Goal: Task Accomplishment & Management: Manage account settings

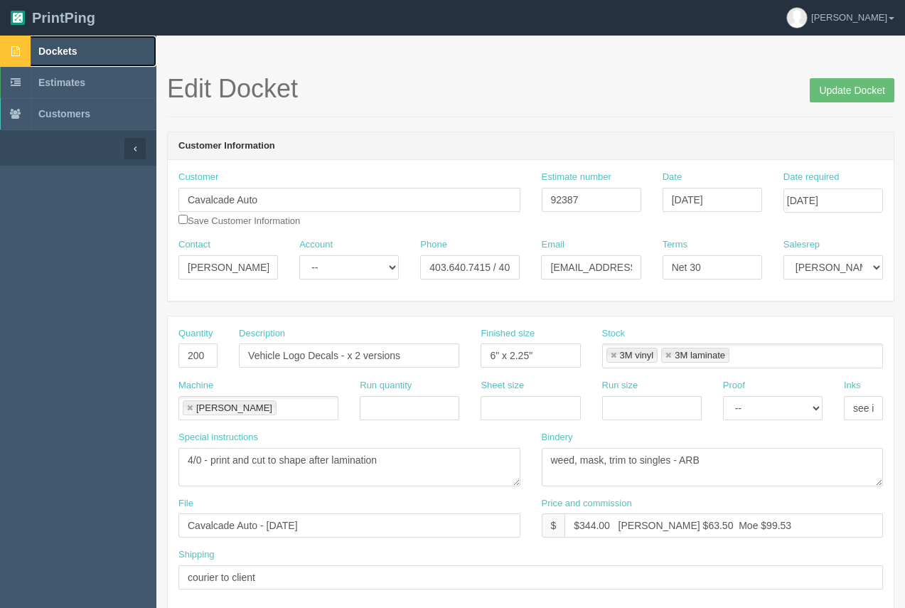
click at [43, 47] on span "Dockets" at bounding box center [57, 50] width 38 height 11
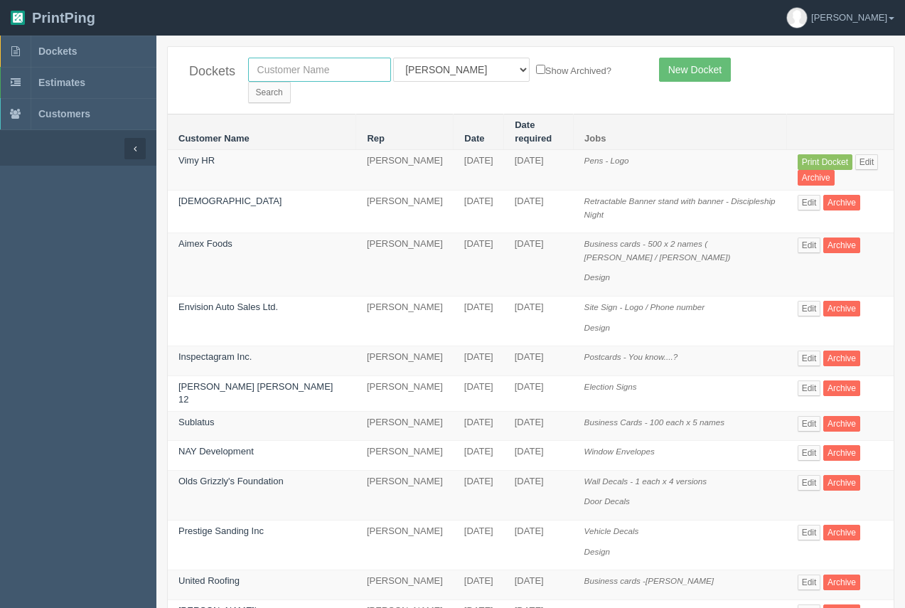
click at [291, 68] on input "text" at bounding box center [319, 70] width 143 height 24
type input "[PERSON_NAME]"
click at [291, 82] on input "Search" at bounding box center [269, 92] width 43 height 21
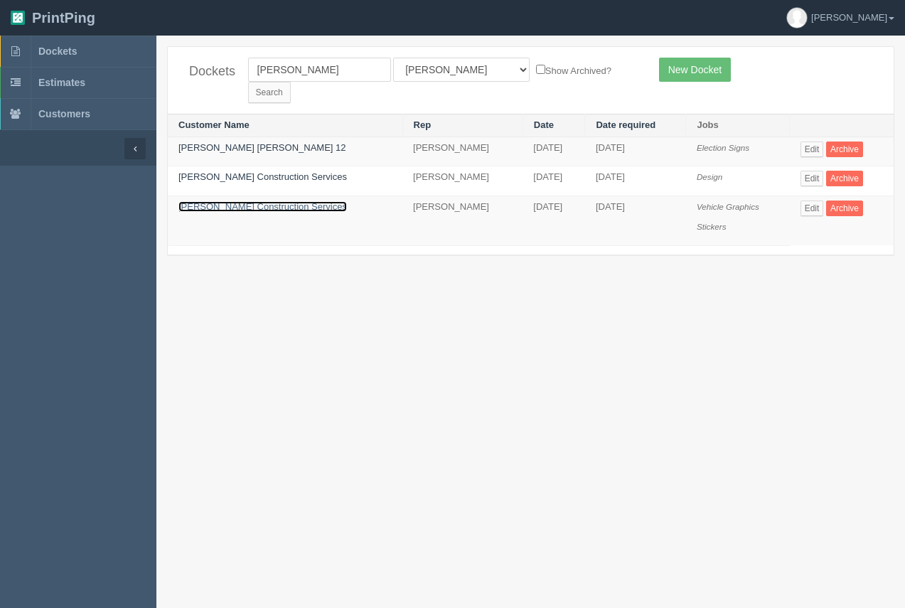
click at [260, 201] on link "[PERSON_NAME] Construction Services" at bounding box center [262, 206] width 168 height 11
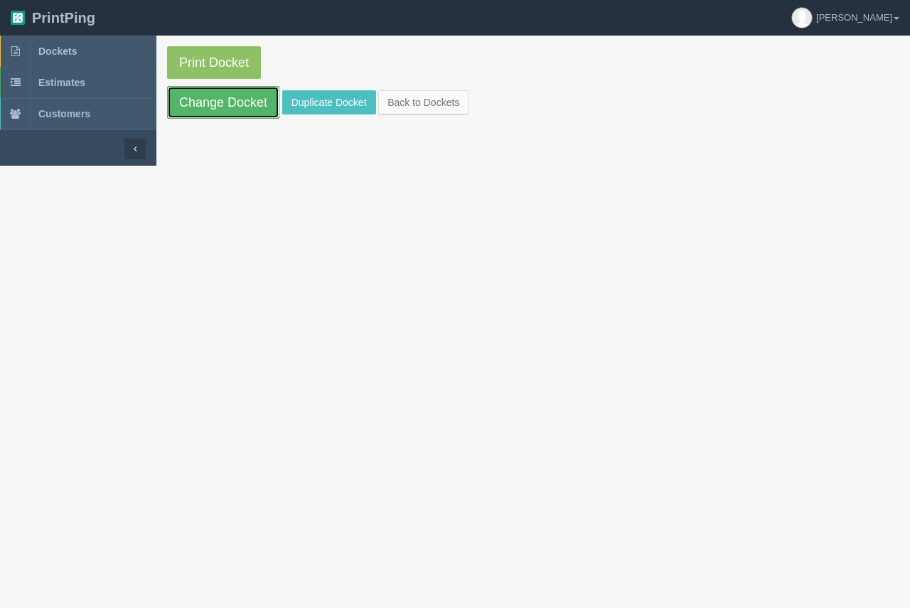
click at [230, 118] on link "Change Docket" at bounding box center [223, 102] width 112 height 33
click at [337, 95] on link "Duplicate Docket" at bounding box center [329, 102] width 94 height 24
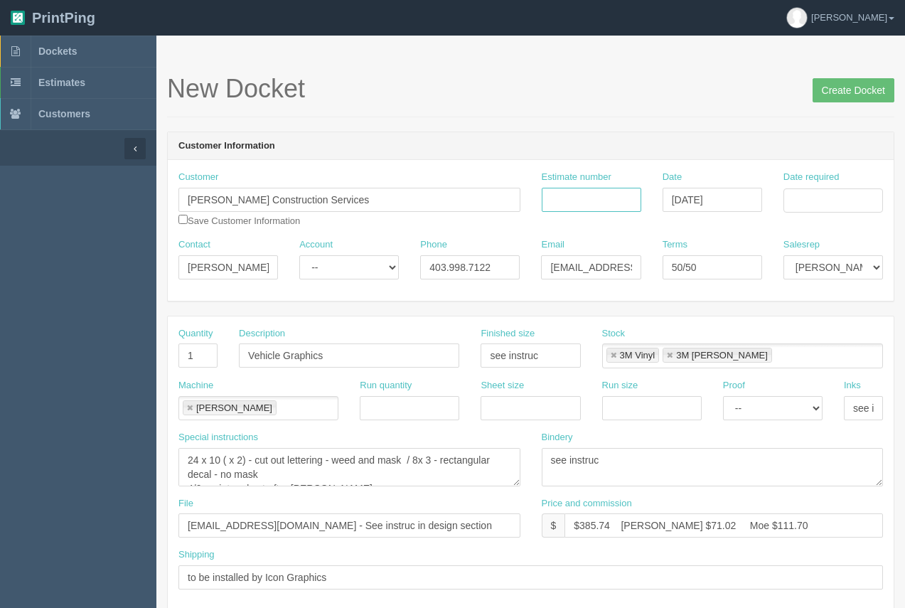
click at [592, 205] on input "Estimate number" at bounding box center [590, 200] width 99 height 24
click at [853, 204] on input "Date required" at bounding box center [832, 200] width 99 height 24
click at [774, 332] on td "22" at bounding box center [775, 336] width 21 height 21
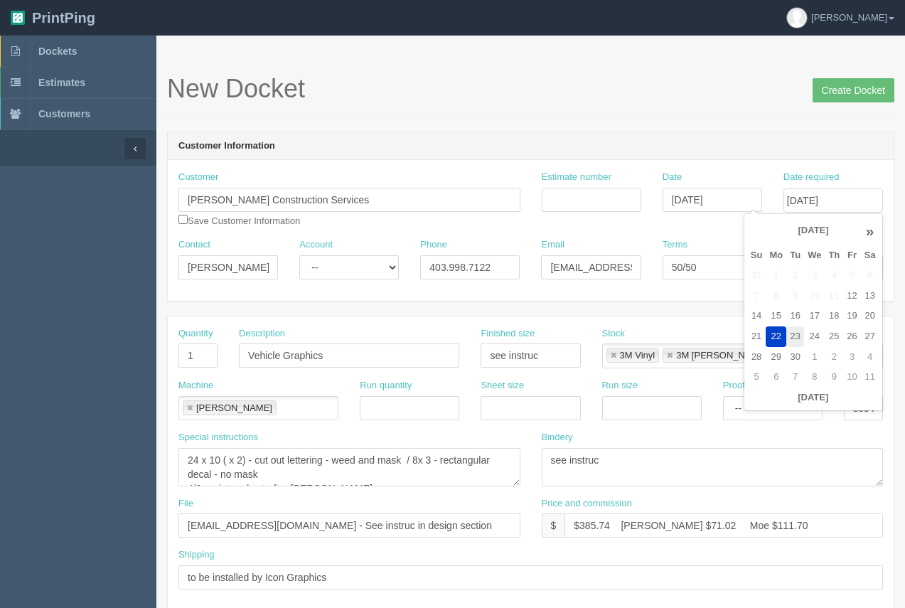
click at [794, 338] on td "23" at bounding box center [795, 336] width 18 height 21
type input "[DATE]"
click at [573, 204] on input "Estimate number" at bounding box center [590, 200] width 99 height 24
click at [575, 199] on input "Estimate number" at bounding box center [590, 200] width 99 height 24
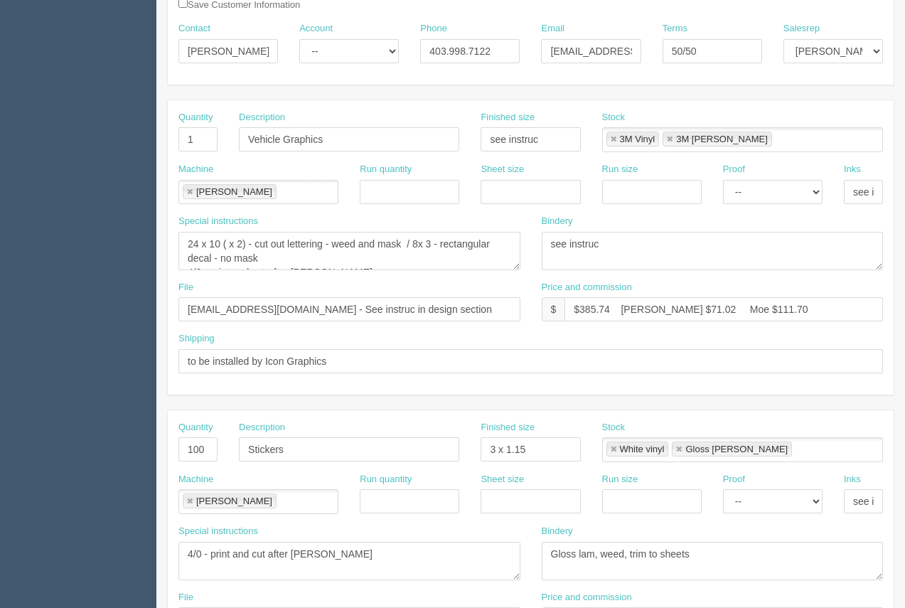
scroll to position [207, 0]
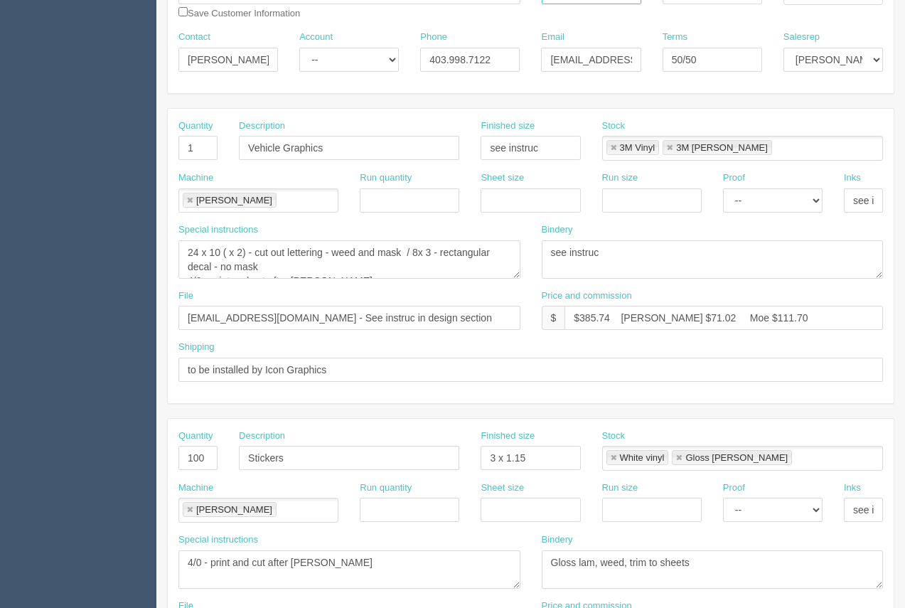
type input "88658"
click at [287, 265] on textarea "24 x 10 ( x 2) - cut out lettering - weed and mask / 8x 3 - rectangular decal -…" at bounding box center [349, 259] width 342 height 38
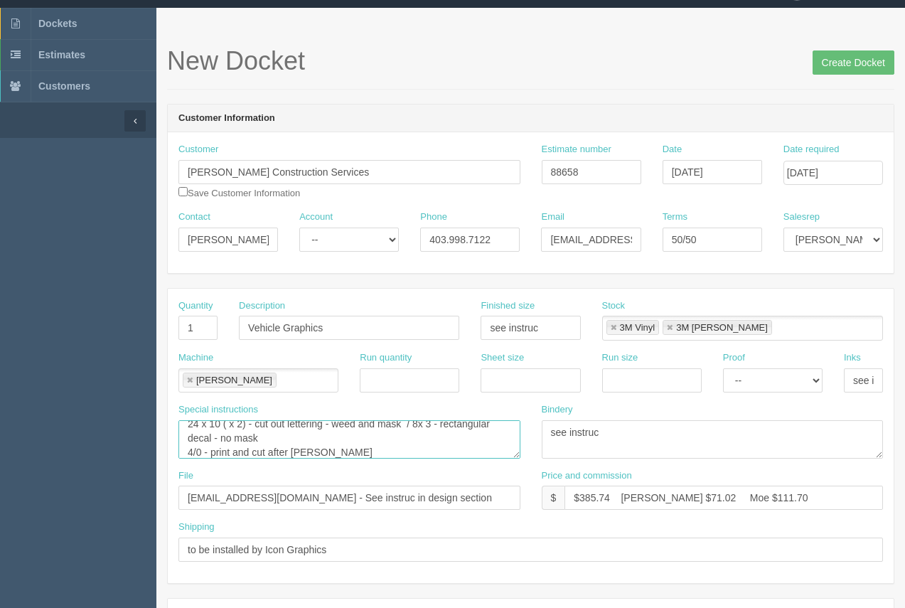
scroll to position [0, 0]
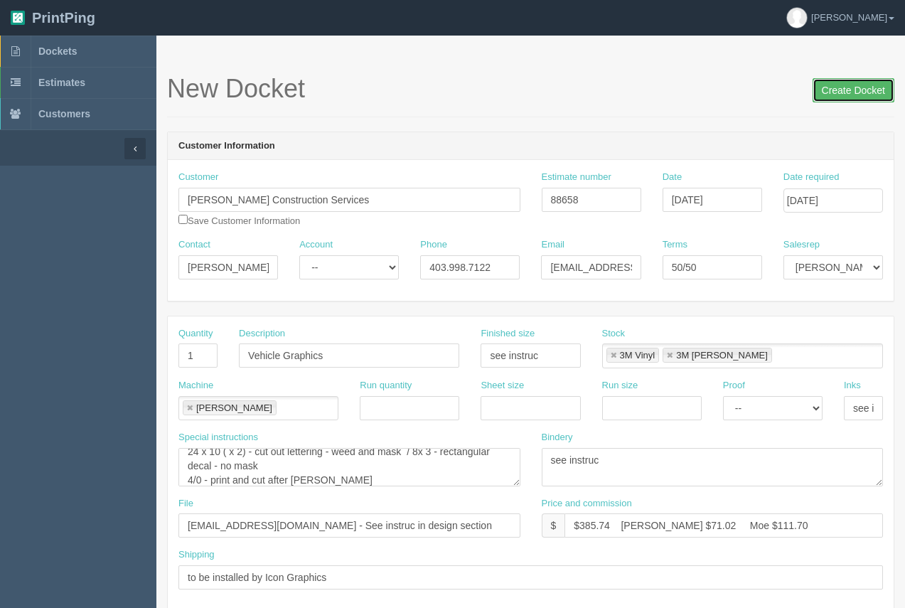
drag, startPoint x: 825, startPoint y: 94, endPoint x: 767, endPoint y: 90, distance: 57.7
click at [825, 95] on input "Create Docket" at bounding box center [853, 90] width 82 height 24
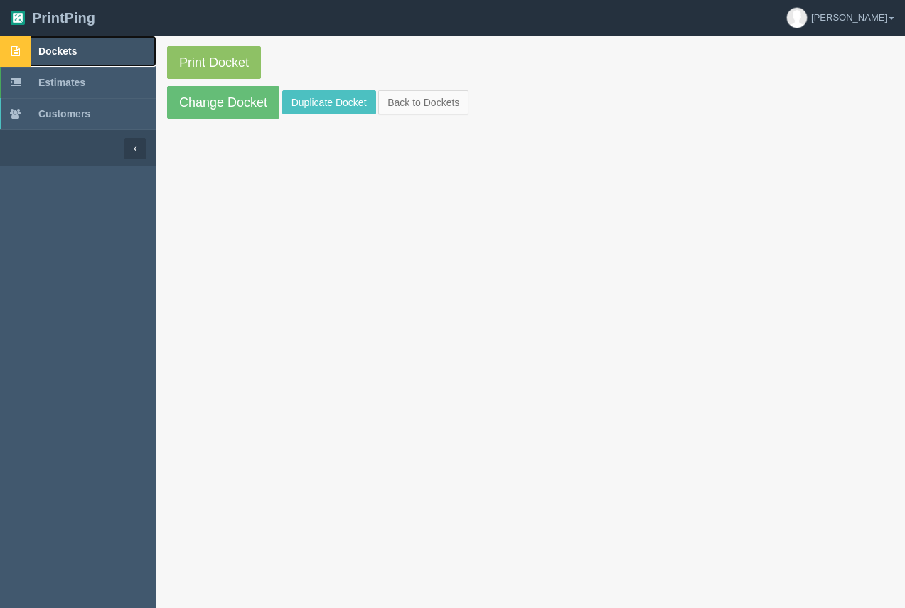
click at [50, 58] on link "Dockets" at bounding box center [78, 51] width 156 height 31
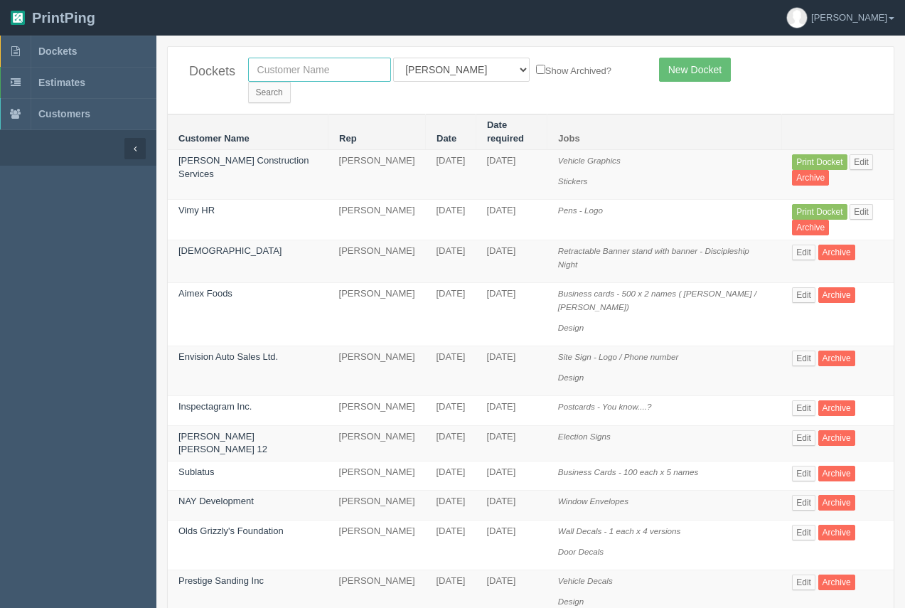
click at [289, 65] on input "text" at bounding box center [319, 70] width 143 height 24
type input "ward"
click at [291, 82] on input "Search" at bounding box center [269, 92] width 43 height 21
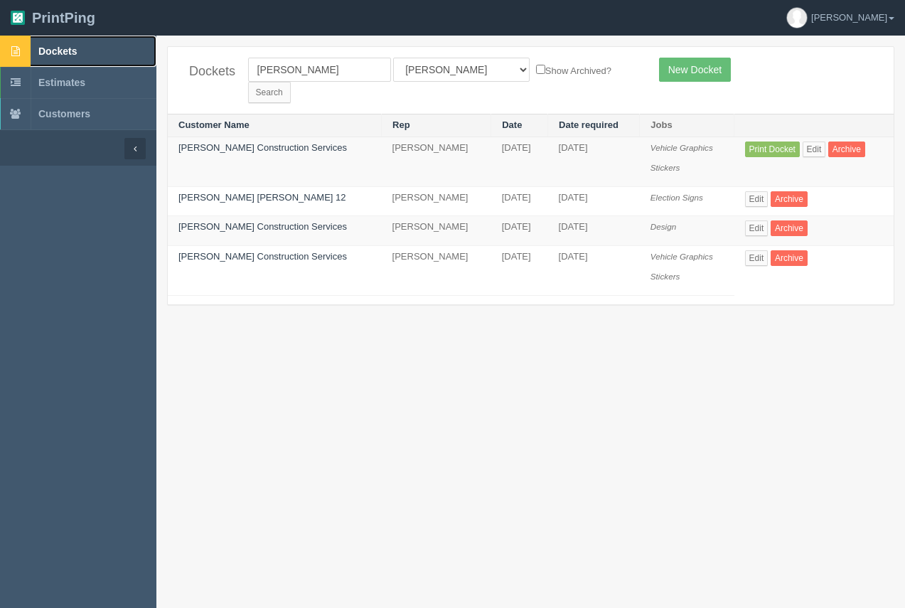
click at [58, 54] on span "Dockets" at bounding box center [57, 50] width 38 height 11
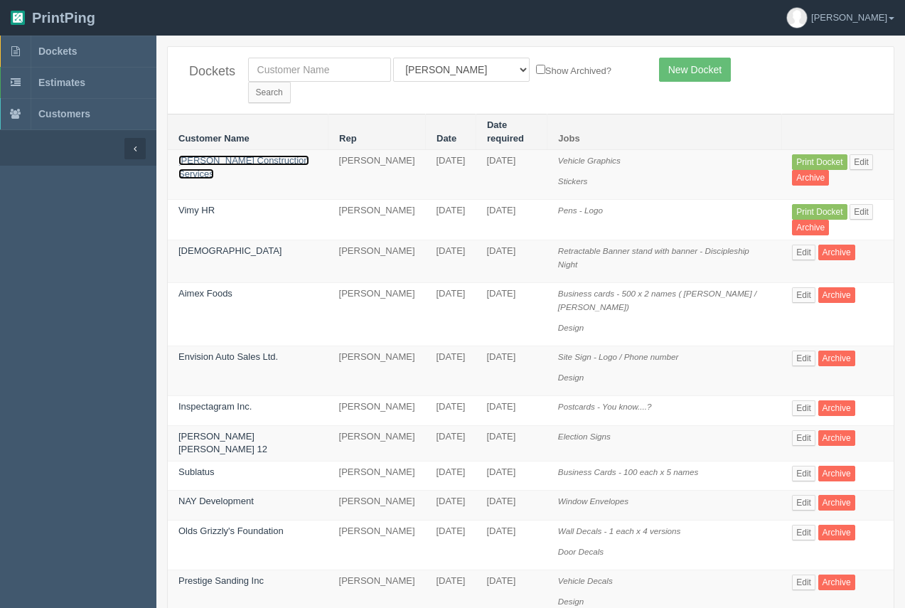
click at [209, 155] on link "[PERSON_NAME] Construction Services" at bounding box center [243, 167] width 131 height 24
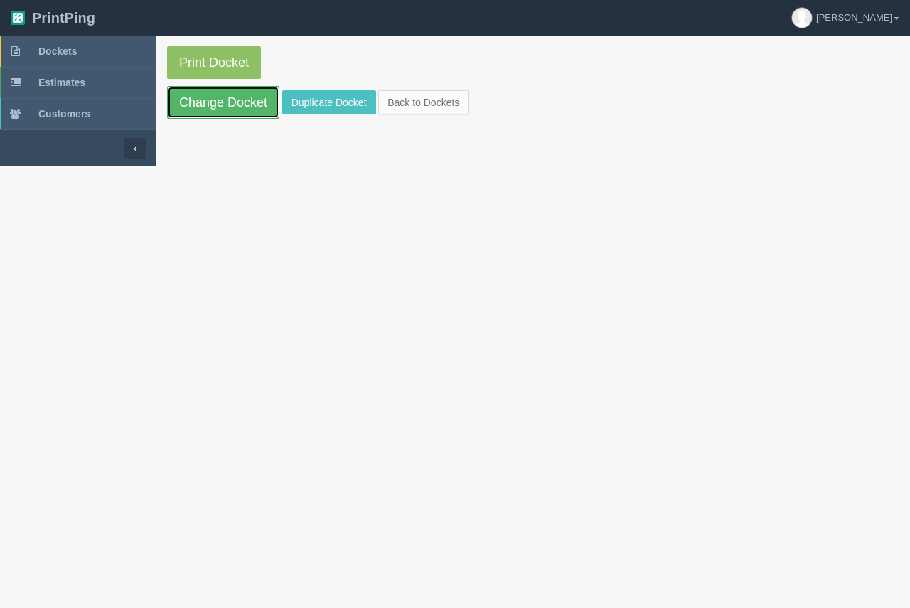
click at [234, 106] on link "Change Docket" at bounding box center [223, 102] width 112 height 33
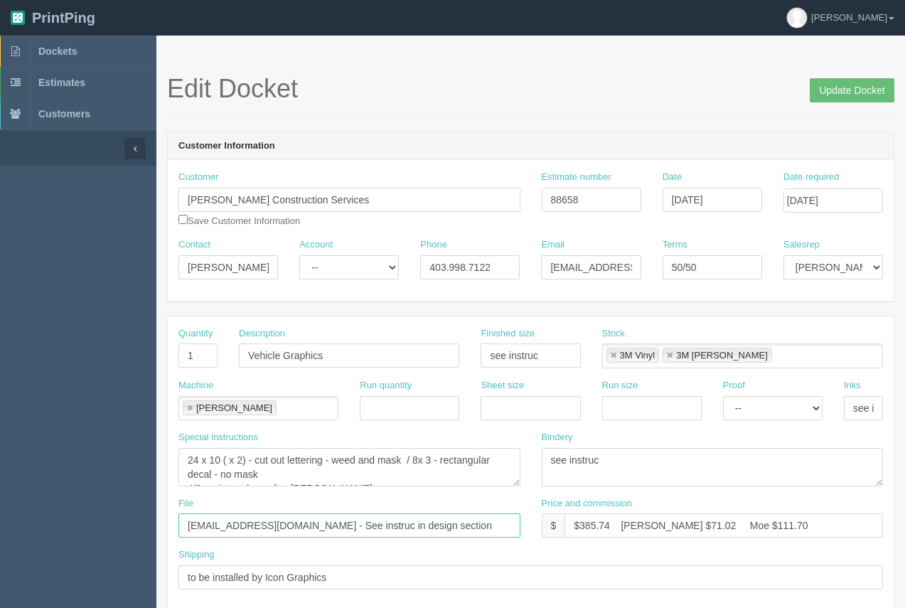
drag, startPoint x: 413, startPoint y: 523, endPoint x: 124, endPoint y: 529, distance: 289.3
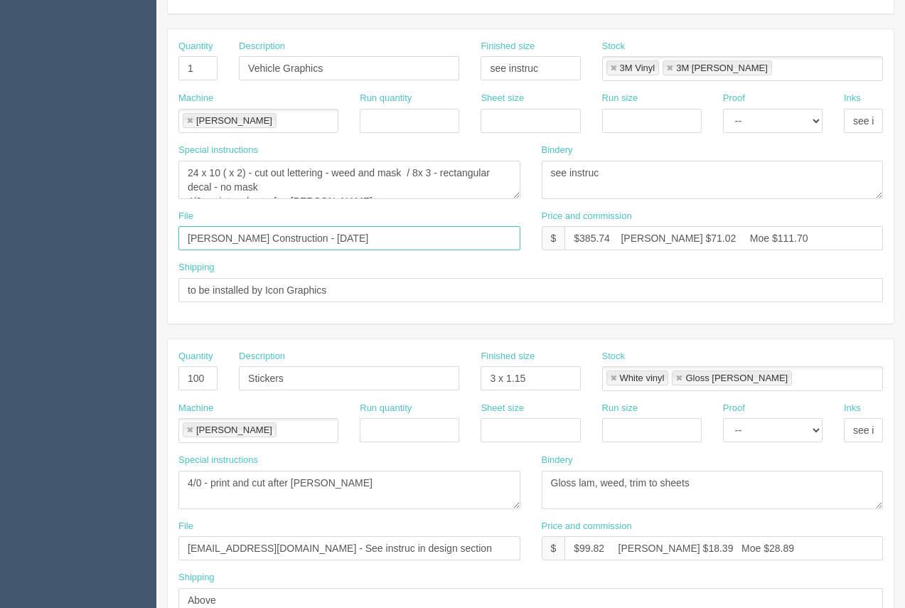
scroll to position [283, 0]
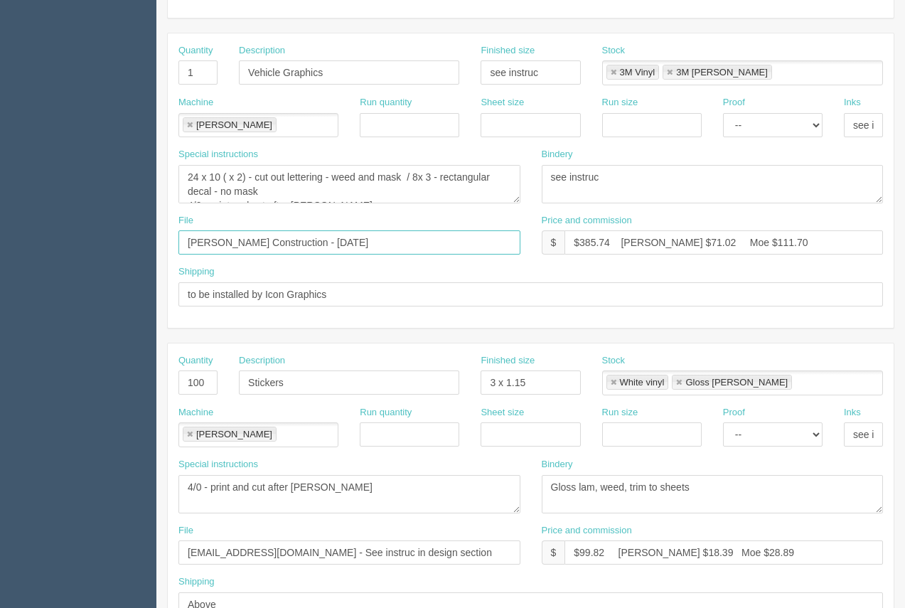
type input "Ward Construction - November 2024"
drag, startPoint x: 215, startPoint y: 376, endPoint x: 153, endPoint y: 384, distance: 61.7
click at [153, 384] on section "Dockets Estimates Customers" at bounding box center [452, 380] width 905 height 1255
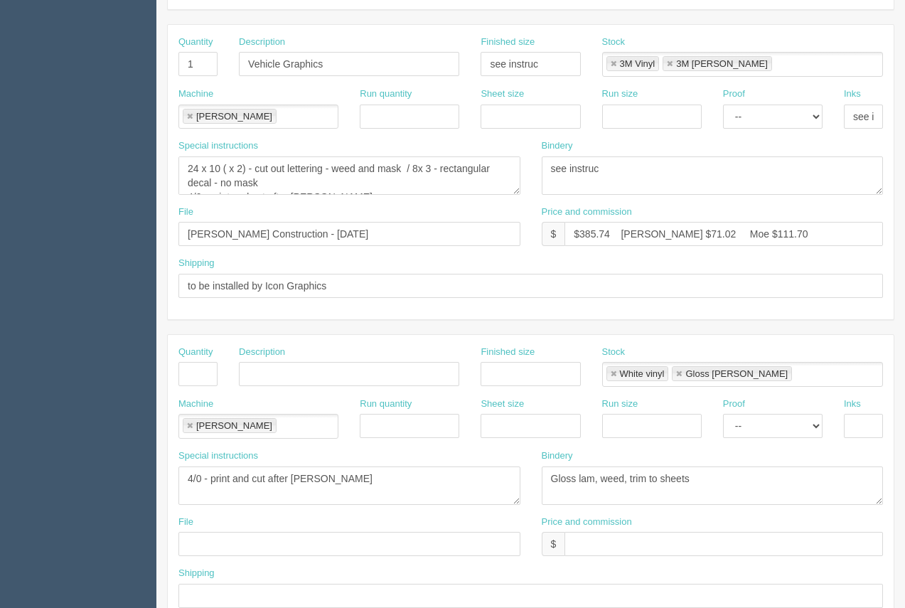
scroll to position [672, 0]
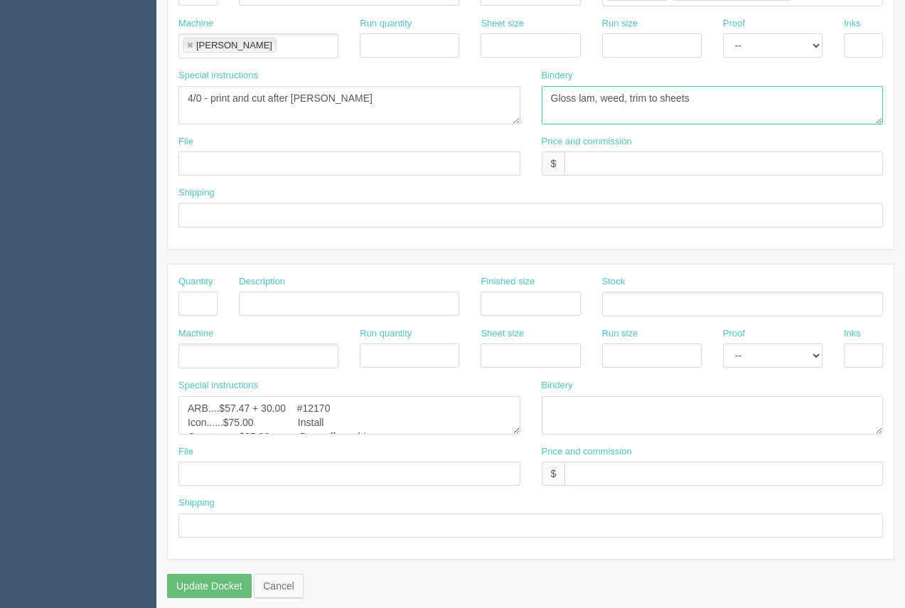
drag, startPoint x: 711, startPoint y: 97, endPoint x: 500, endPoint y: 117, distance: 212.0
click at [497, 117] on div "Special instructions 4/0 - print and cut after lam Bindery Gloss lam, weed, tri…" at bounding box center [531, 102] width 726 height 66
drag, startPoint x: 366, startPoint y: 100, endPoint x: 61, endPoint y: 110, distance: 305.0
click at [188, 45] on link at bounding box center [189, 45] width 9 height 9
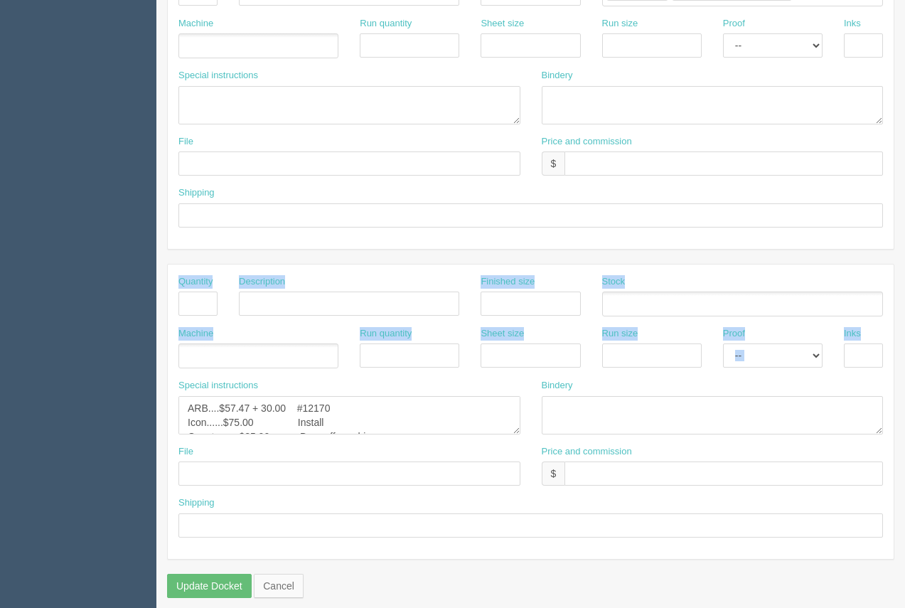
drag, startPoint x: 904, startPoint y: 329, endPoint x: 877, endPoint y: 224, distance: 108.6
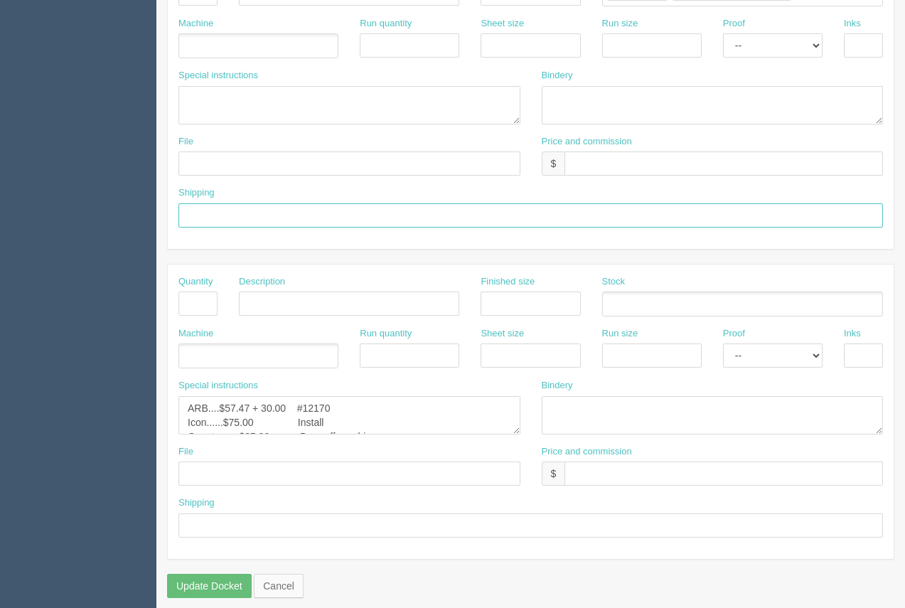
click at [812, 225] on input "text" at bounding box center [530, 215] width 704 height 24
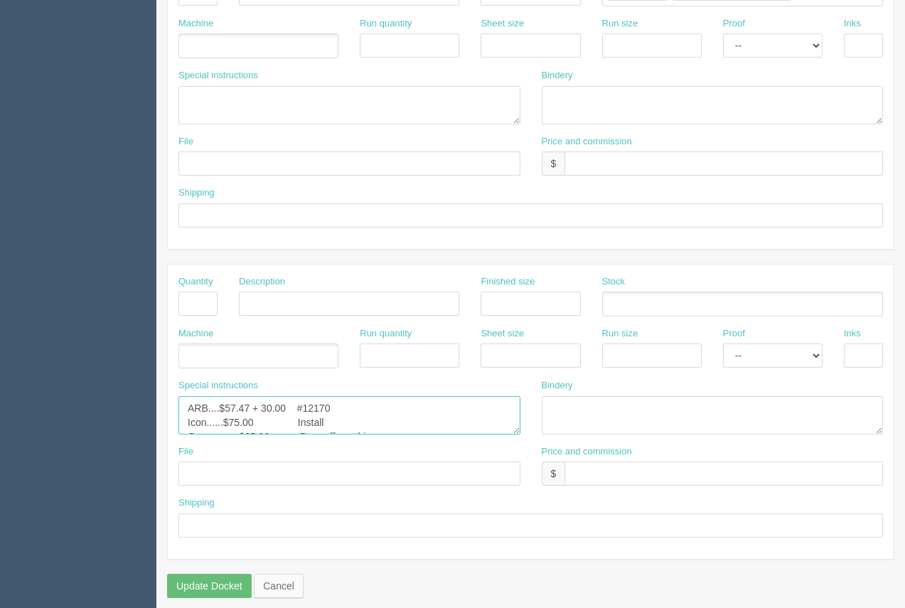
click at [286, 406] on textarea "ARB....$57.47 + 30.00 #12170 Icon......$75.00 Install Onestop ....$25.00 Drop o…" at bounding box center [349, 415] width 342 height 38
type textarea "ARB....$57.47 #12170 Icon......$75.00 Install Onestop ....$25.00 Drop off graph…"
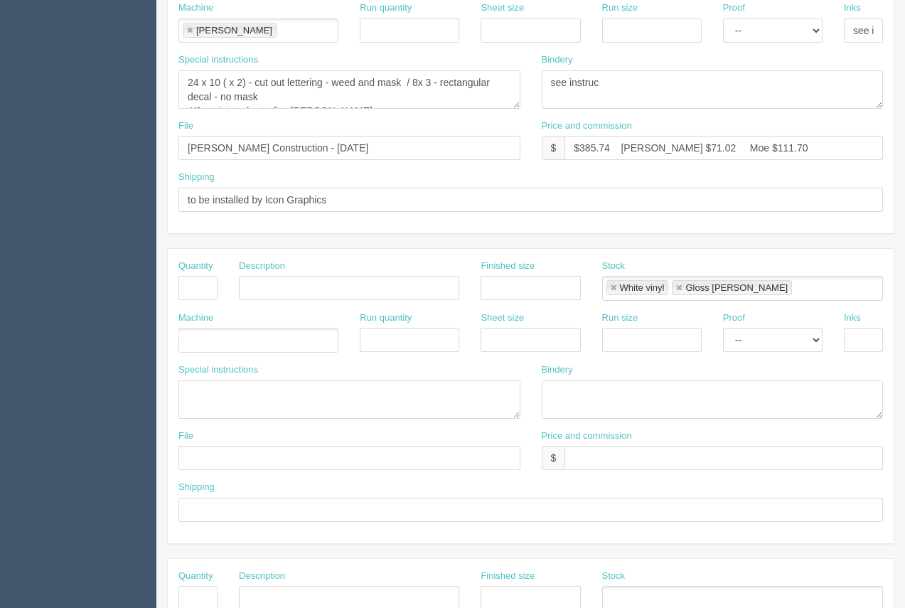
scroll to position [379, 0]
click at [615, 285] on link at bounding box center [613, 285] width 9 height 9
type input "Gloss lam"
type textarea "ARB....$57.47 #12170 Icon......$75.00 Install Onestop ....$25.00 Drop off graph…"
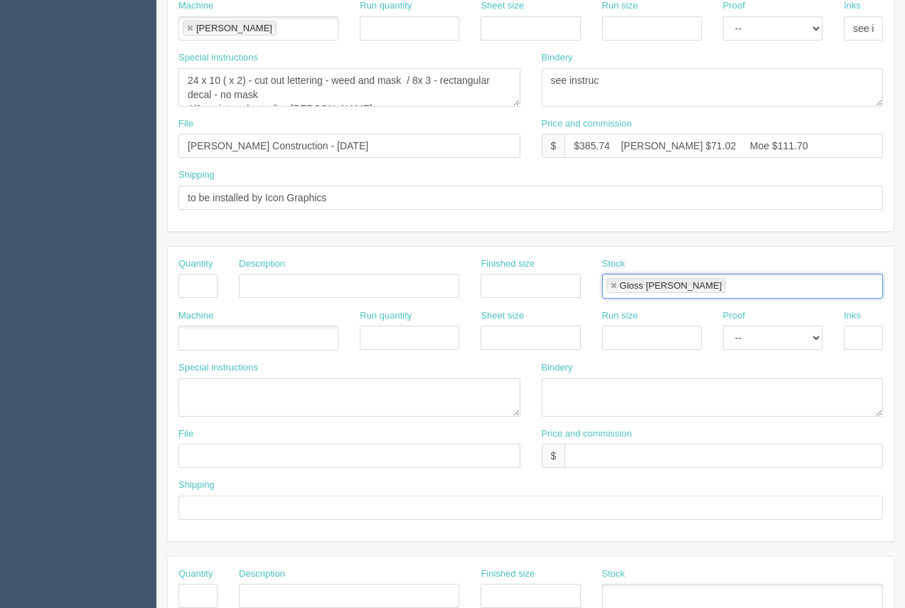
click at [615, 285] on link at bounding box center [613, 285] width 9 height 9
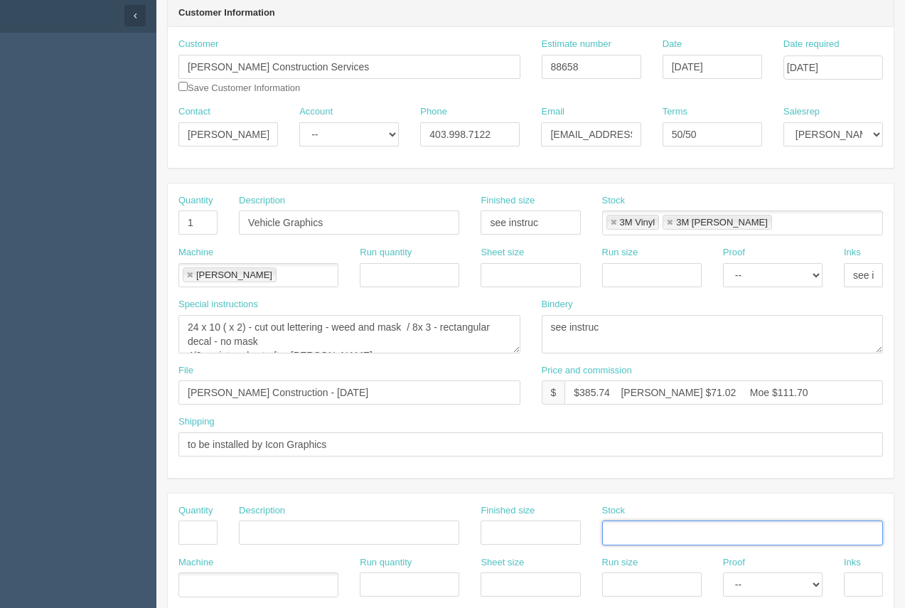
scroll to position [121, 0]
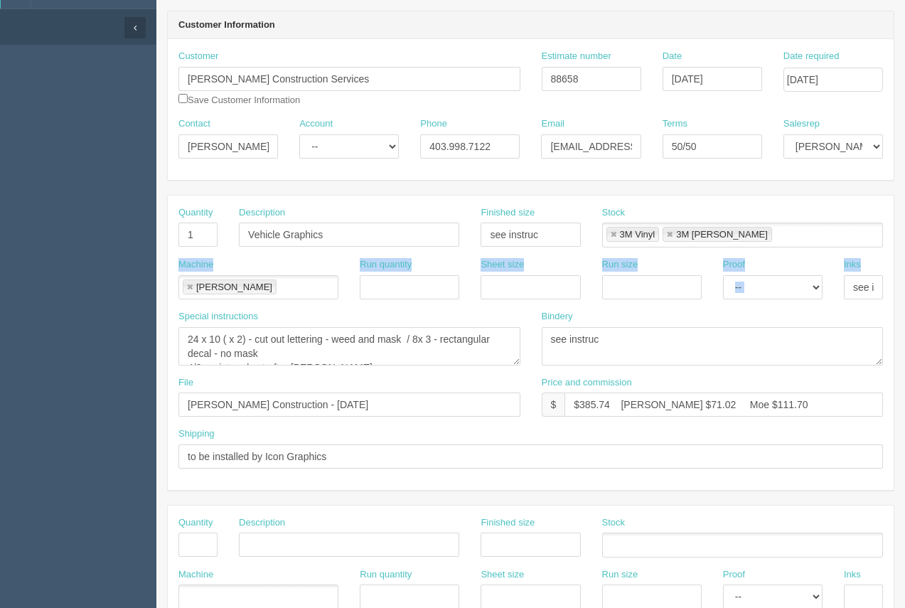
drag, startPoint x: 904, startPoint y: 262, endPoint x: 895, endPoint y: 200, distance: 62.4
click at [898, 205] on section "Edit Docket Update Docket Customer Information Customer Ward Construction Servi…" at bounding box center [530, 542] width 748 height 1255
click at [894, 195] on section "Edit Docket Update Docket Customer Information Customer Ward Construction Servi…" at bounding box center [530, 542] width 748 height 1255
click at [851, 185] on form "Edit Docket Update Docket Customer Information Customer Ward Construction Servi…" at bounding box center [530, 551] width 727 height 1195
drag, startPoint x: 902, startPoint y: 77, endPoint x: 903, endPoint y: 31, distance: 46.2
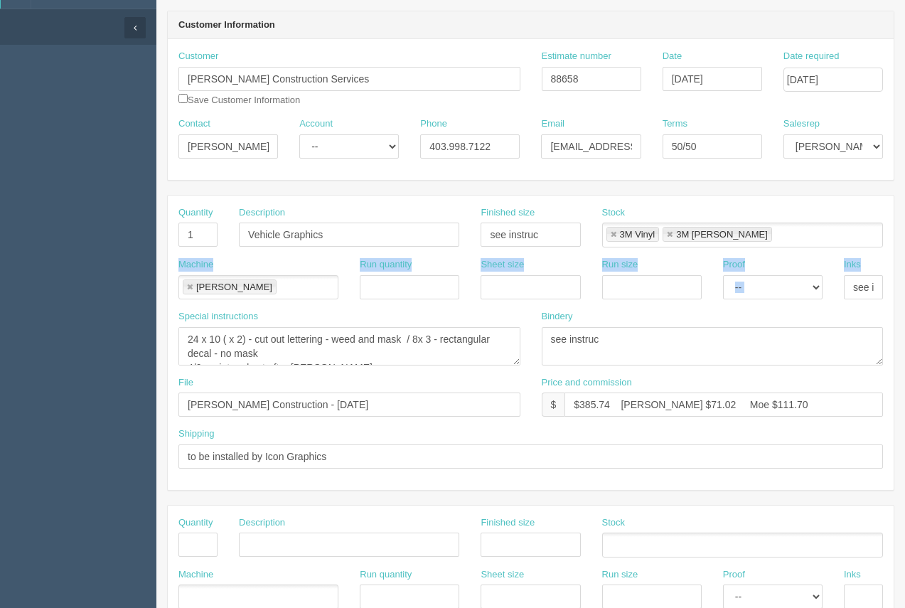
click at [903, 31] on section "Edit Docket Update Docket Customer Information Customer Ward Construction Servi…" at bounding box center [530, 542] width 748 height 1255
click at [904, 32] on section "Edit Docket Update Docket Customer Information Customer Ward Construction Servi…" at bounding box center [530, 542] width 748 height 1255
click at [888, 26] on header "Customer Information" at bounding box center [531, 25] width 726 height 28
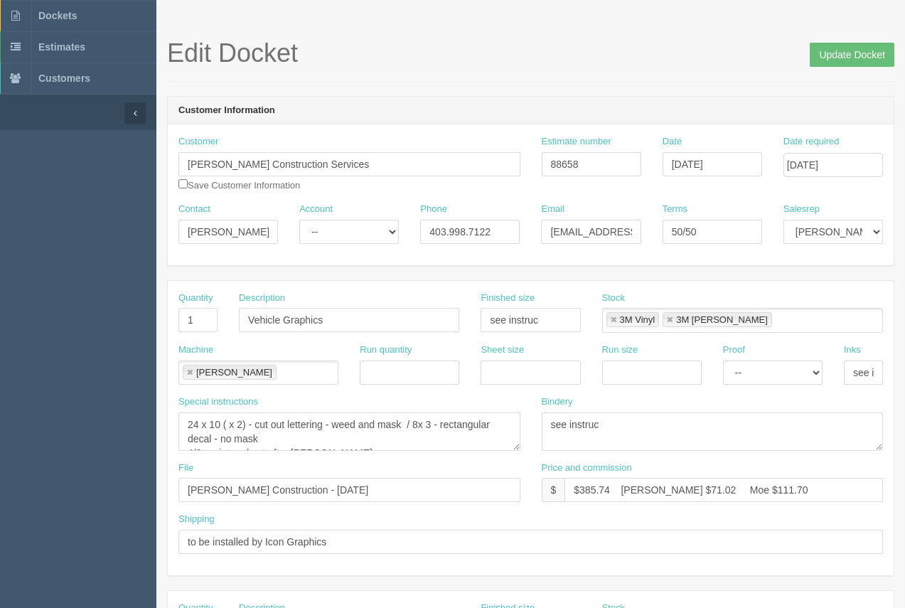
scroll to position [0, 0]
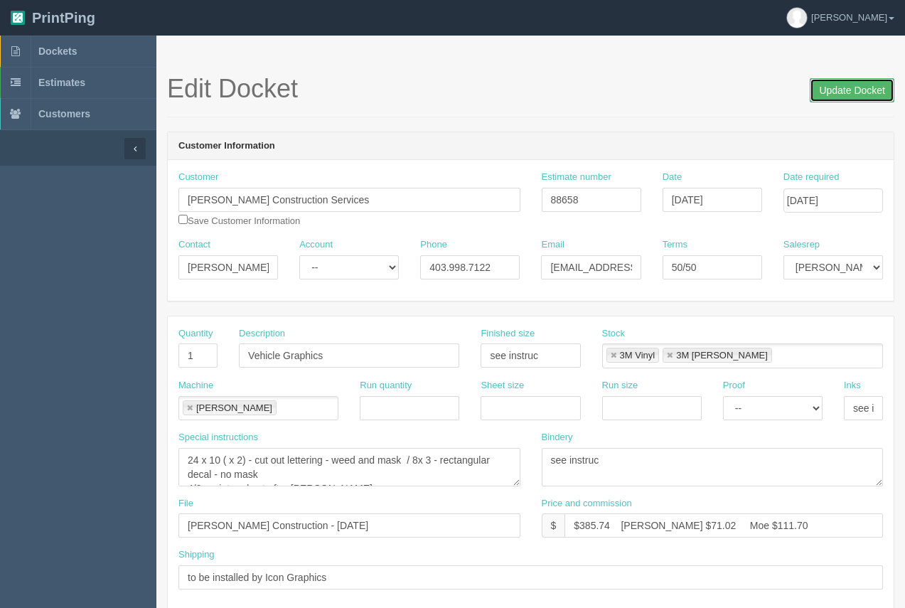
click at [851, 95] on input "Update Docket" at bounding box center [851, 90] width 85 height 24
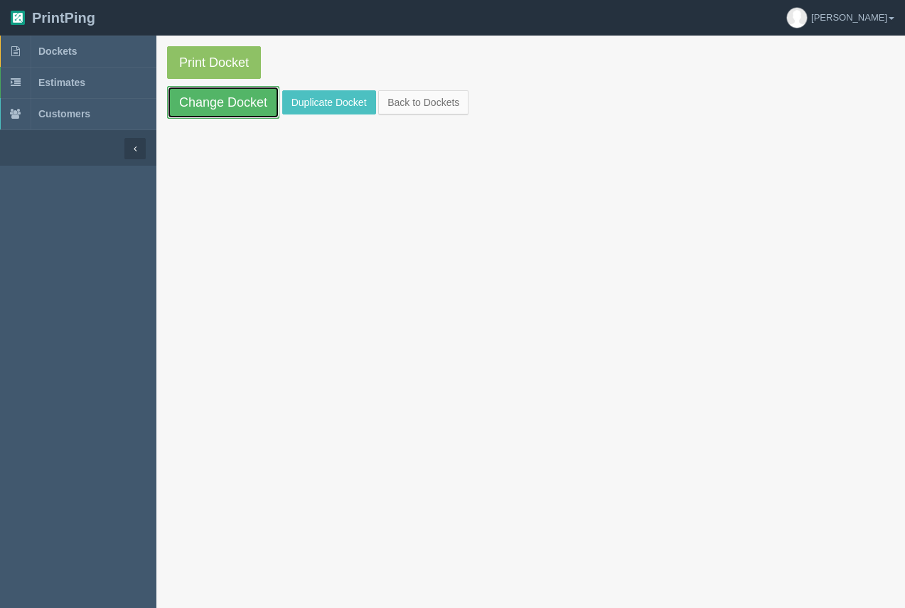
click at [221, 112] on link "Change Docket" at bounding box center [223, 102] width 112 height 33
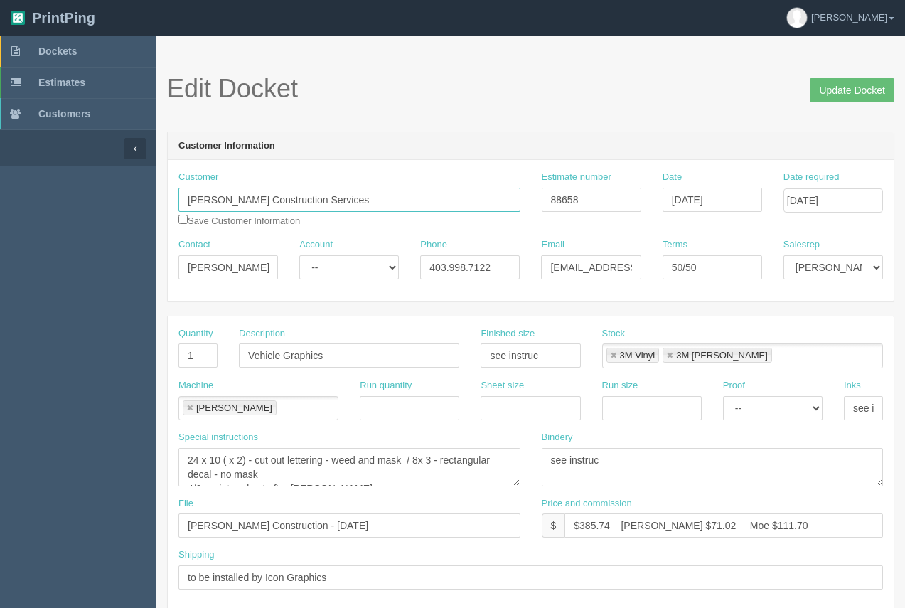
drag, startPoint x: 324, startPoint y: 206, endPoint x: 182, endPoint y: 203, distance: 142.2
drag, startPoint x: 498, startPoint y: 260, endPoint x: 430, endPoint y: 264, distance: 68.3
click at [430, 264] on input "403.998.7122" at bounding box center [469, 267] width 99 height 24
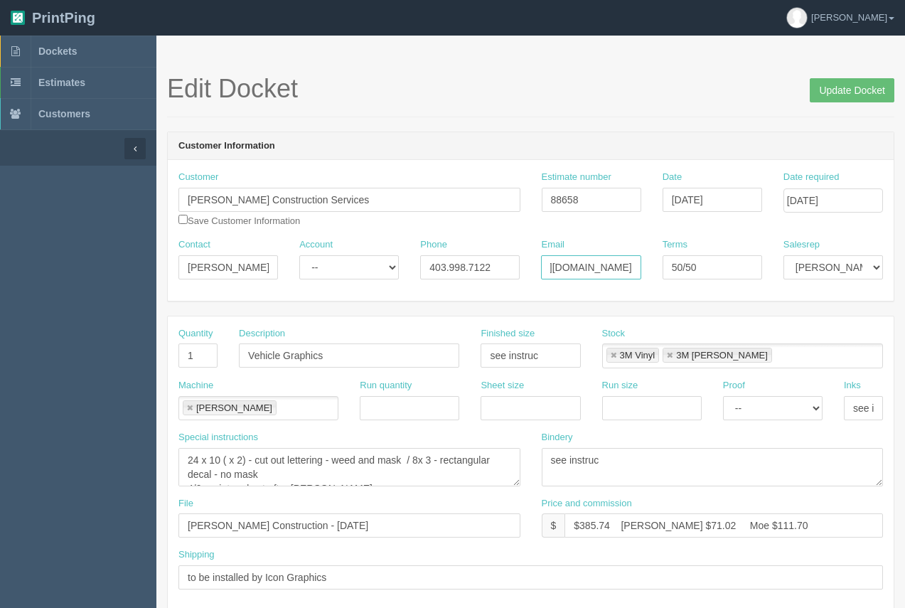
drag, startPoint x: 553, startPoint y: 265, endPoint x: 667, endPoint y: 251, distance: 115.3
click at [667, 251] on div "Contact Patrick Ward Account -- Existing Client Allrush Client Rep Client Phone…" at bounding box center [531, 264] width 726 height 52
click at [861, 90] on input "Update Docket" at bounding box center [851, 90] width 85 height 24
